Goal: Task Accomplishment & Management: Use online tool/utility

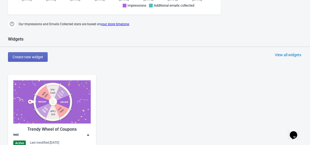
scroll to position [266, 0]
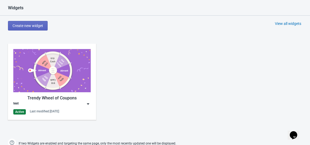
click at [86, 102] on img at bounding box center [87, 104] width 5 height 5
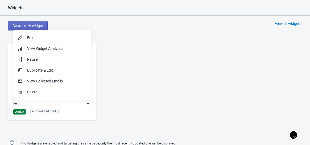
click at [133, 69] on div "Trendy Wheel of Coupons test Active Last modified: [DATE]" at bounding box center [155, 87] width 310 height 96
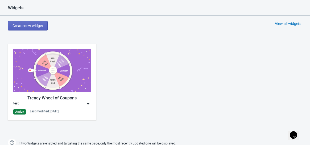
click at [86, 107] on div "Trendy Wheel of Coupons test Active Last modified: [DATE]" at bounding box center [51, 82] width 77 height 66
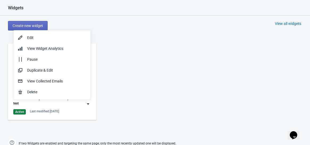
click at [128, 35] on div "Widgets Create new widget View all widgets Trendy Wheel of Coupons test Active …" at bounding box center [155, 76] width 310 height 143
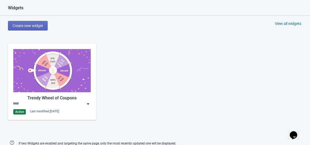
click at [88, 105] on img at bounding box center [87, 104] width 5 height 5
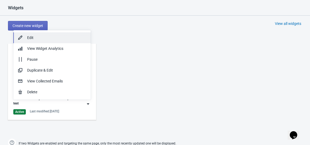
click at [35, 37] on div "Edit" at bounding box center [56, 38] width 59 height 6
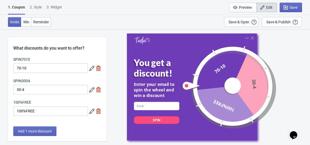
click at [299, 63] on div "Quit You get a discount! Enter your email to spin the wheel and win a discount …" at bounding box center [208, 87] width 198 height 116
